Goal: Find specific page/section: Find specific page/section

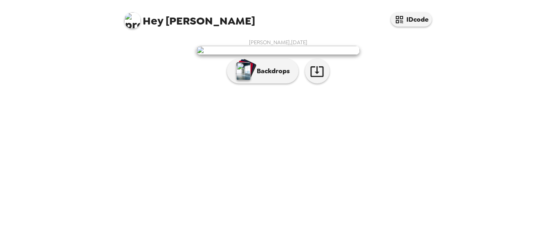
scroll to position [9, 0]
click at [549, 103] on div "Hey Bryden IDcode Bryden Mitchell , 09-05-2025 Backdrops" at bounding box center [278, 122] width 556 height 245
click at [301, 55] on img at bounding box center [277, 50] width 163 height 9
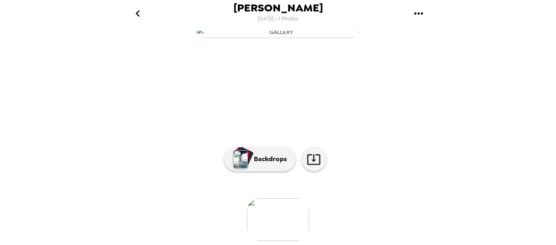
scroll to position [109, 0]
